Goal: Learn about a topic

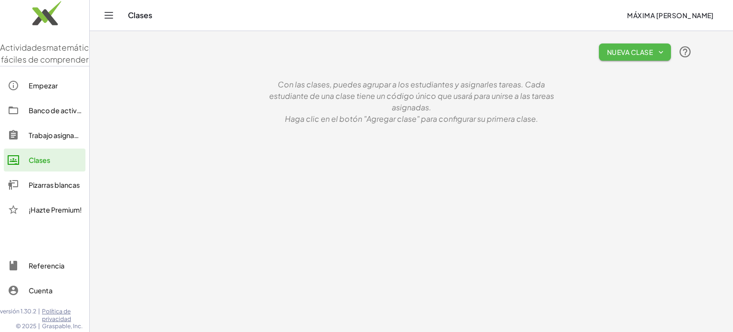
click at [659, 54] on icon "button" at bounding box center [661, 52] width 9 height 9
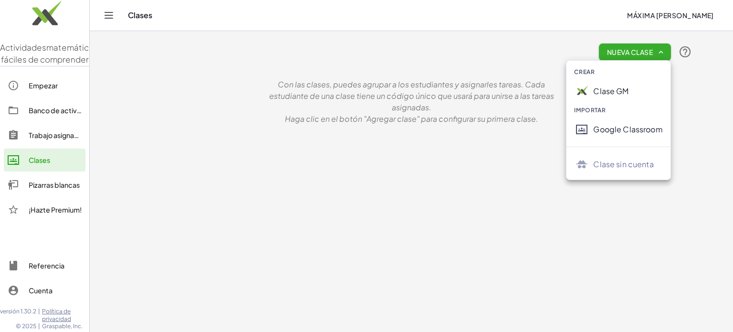
click at [250, 117] on div "Nueva clase Con las clases, puedes agrupar a los estudiantes y asignarles tarea…" at bounding box center [411, 80] width 573 height 99
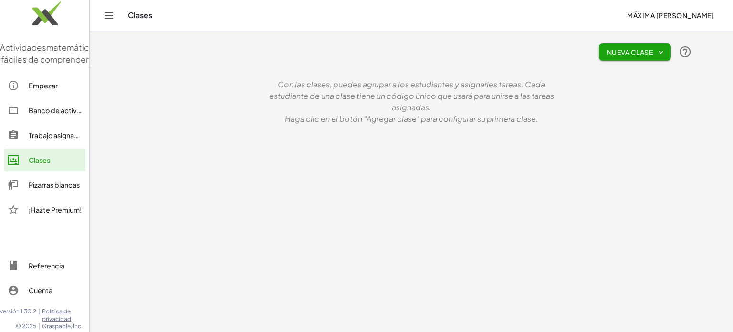
click at [109, 17] on icon "Cambiar navegación" at bounding box center [108, 15] width 11 height 11
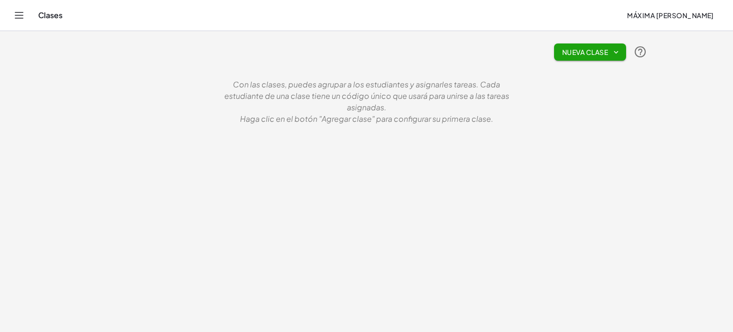
click at [18, 15] on icon "Cambiar navegación" at bounding box center [19, 15] width 8 height 6
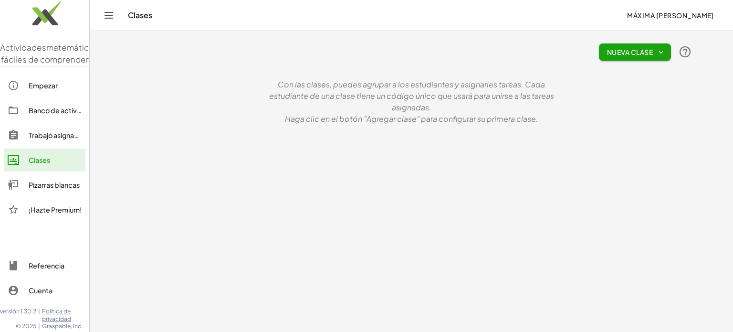
click at [18, 15] on img at bounding box center [44, 15] width 89 height 41
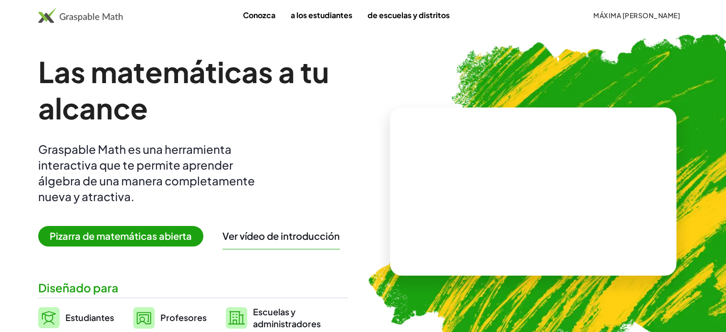
click at [193, 318] on font "Profesores" at bounding box center [183, 317] width 46 height 11
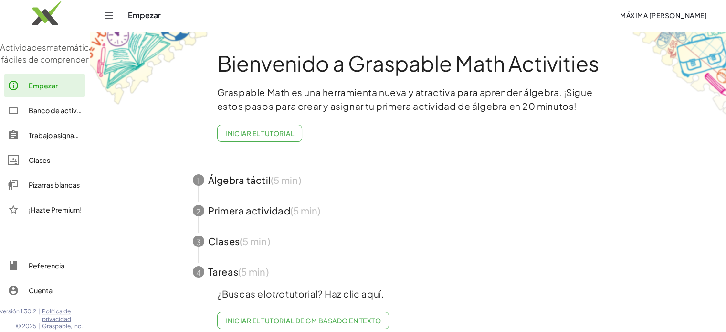
click at [225, 184] on span "button" at bounding box center [408, 180] width 454 height 31
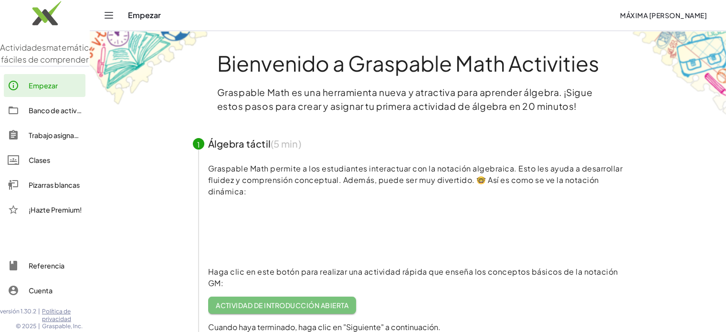
click at [281, 299] on link "Actividad de introducción abierta" at bounding box center [282, 305] width 148 height 17
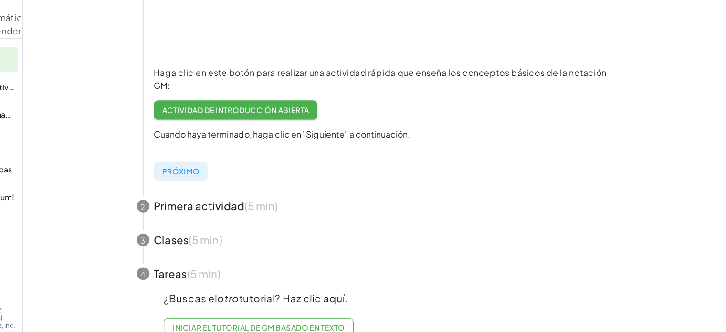
scroll to position [199, 0]
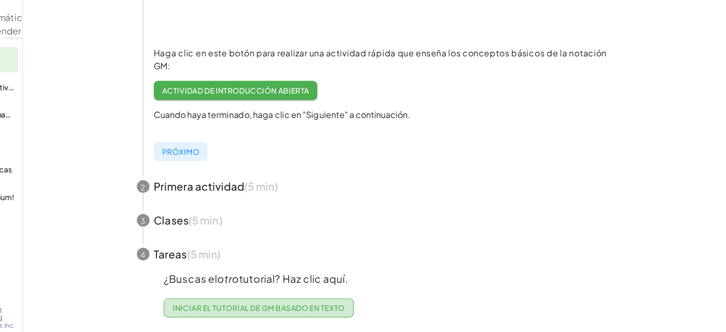
click at [290, 306] on font "Iniciar el tutorial de GM basado en texto" at bounding box center [303, 310] width 156 height 9
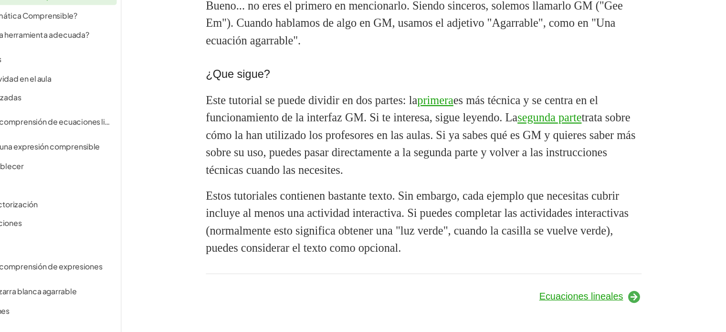
scroll to position [972, 0]
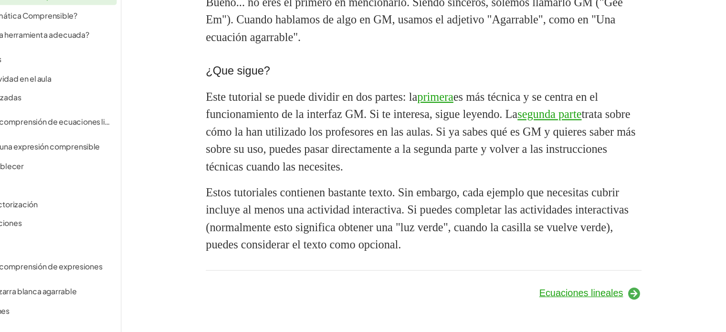
click at [644, 296] on icon at bounding box center [643, 296] width 13 height 13
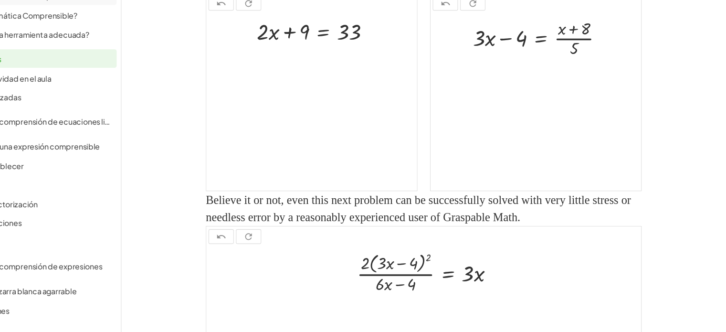
scroll to position [5, 0]
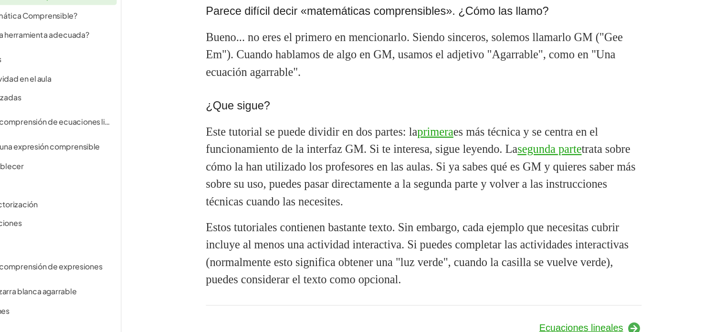
scroll to position [972, 0]
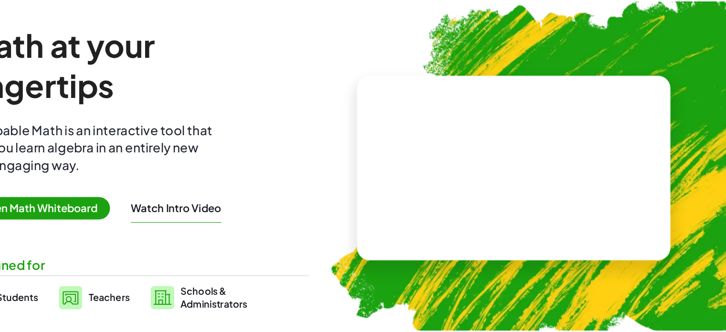
scroll to position [972, 0]
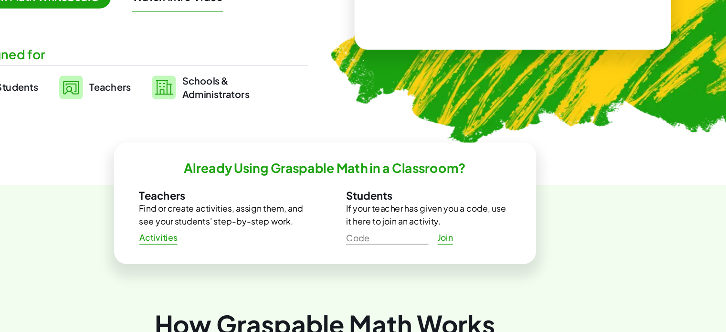
scroll to position [207, 0]
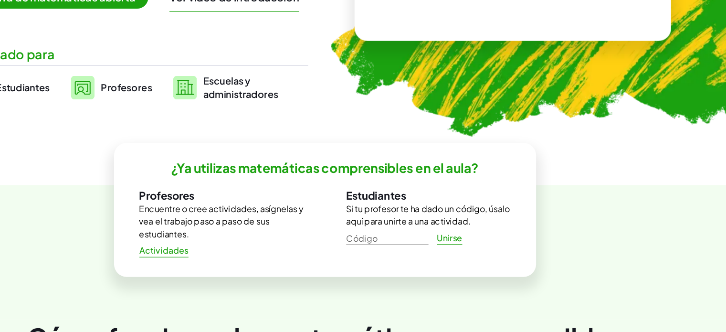
click at [97, 113] on font "Estudiantes" at bounding box center [89, 110] width 49 height 11
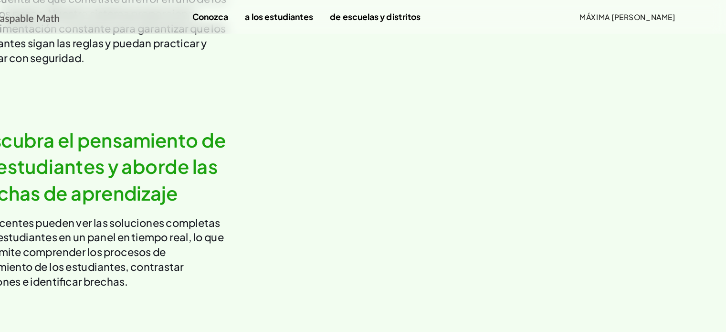
scroll to position [936, 0]
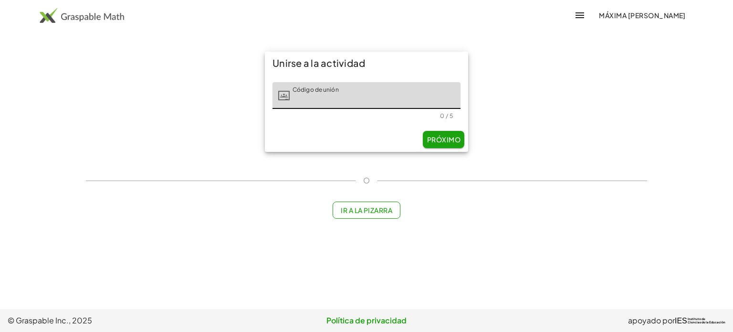
click at [360, 215] on button "Ir a la pizarra" at bounding box center [367, 209] width 68 height 17
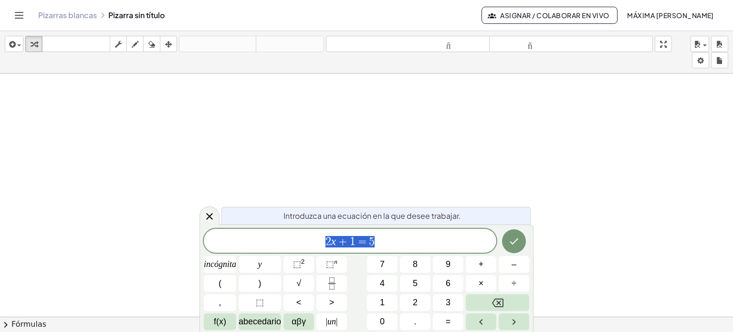
click at [384, 241] on span "2 x + 1 = 5" at bounding box center [350, 241] width 293 height 13
click at [384, 241] on span "2 x + 1 = 5 ​" at bounding box center [350, 241] width 293 height 13
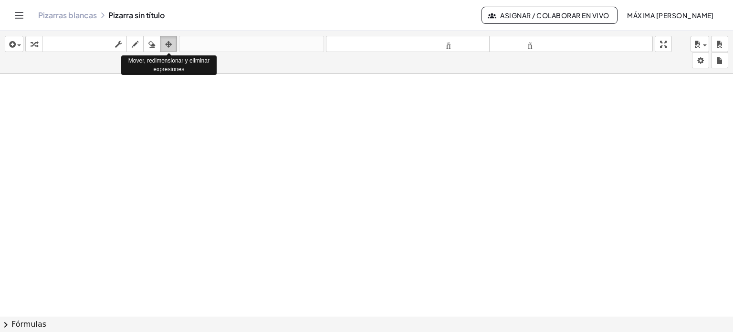
click at [169, 45] on icon "button" at bounding box center [168, 44] width 7 height 11
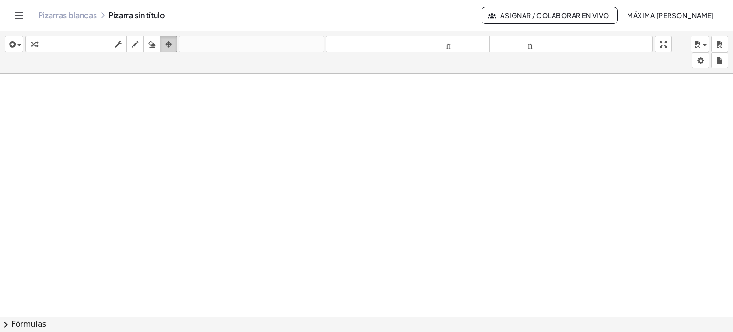
drag, startPoint x: 434, startPoint y: 0, endPoint x: 170, endPoint y: 43, distance: 267.5
click at [170, 43] on icon "button" at bounding box center [168, 44] width 7 height 11
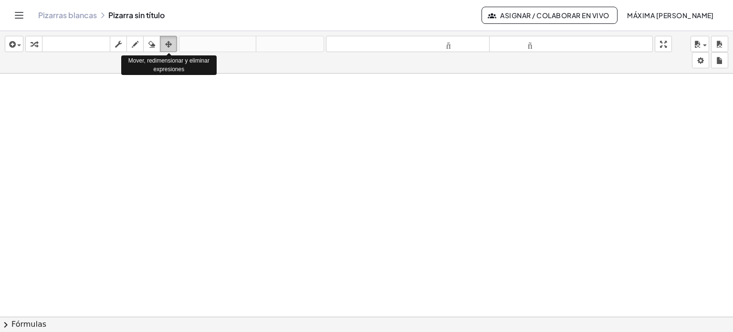
click at [170, 43] on icon "button" at bounding box center [168, 44] width 7 height 11
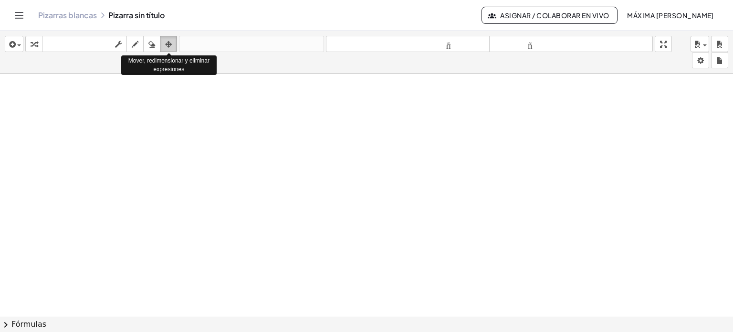
click at [170, 43] on icon "button" at bounding box center [168, 44] width 7 height 11
drag, startPoint x: 170, startPoint y: 43, endPoint x: 317, endPoint y: 80, distance: 151.1
click at [317, 80] on div "insertar Seleccione uno: Expresión matemática Función Texto Vídeo de YouTube Gr…" at bounding box center [366, 181] width 733 height 301
